Goal: Task Accomplishment & Management: Use online tool/utility

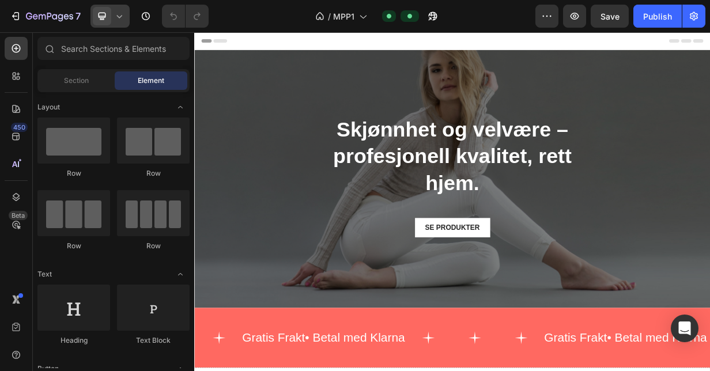
click at [120, 20] on icon at bounding box center [120, 16] width 12 height 12
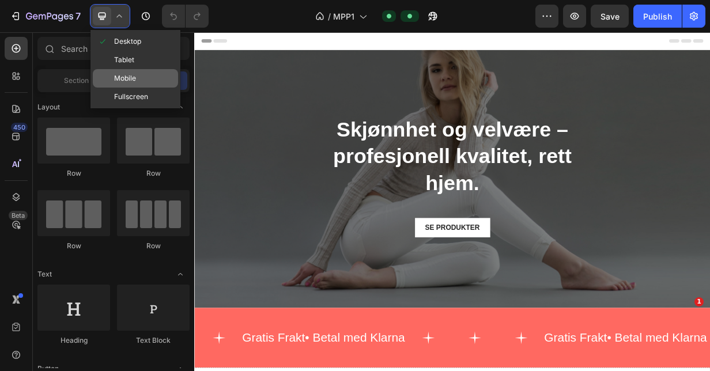
click at [128, 74] on span "Mobile" at bounding box center [125, 79] width 22 height 12
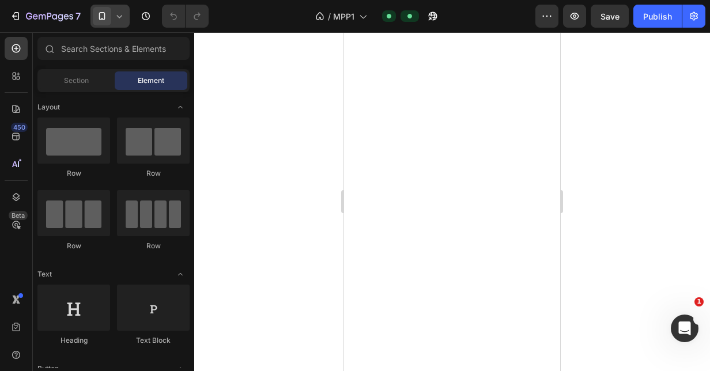
scroll to position [2961, 0]
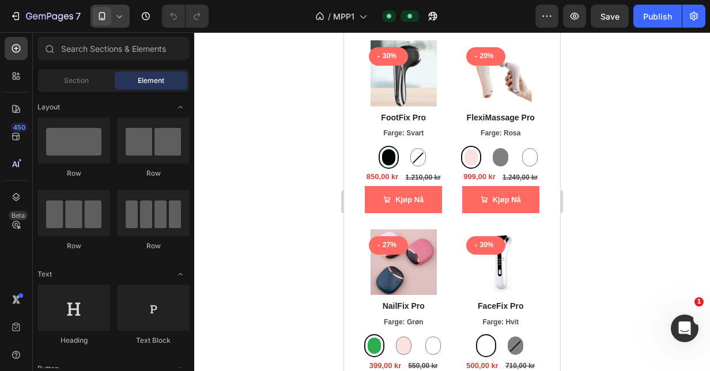
drag, startPoint x: 556, startPoint y: 251, endPoint x: 905, endPoint y: 288, distance: 351.2
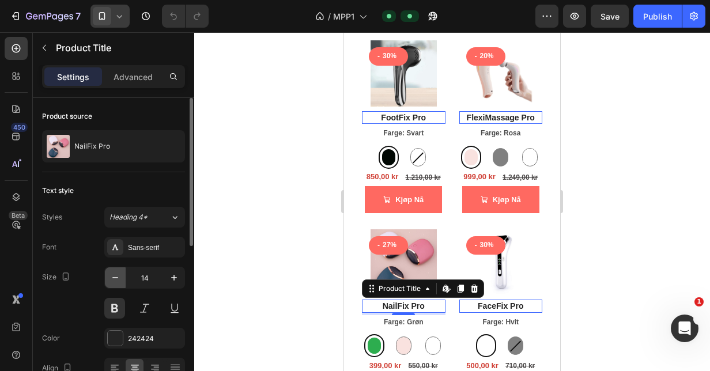
click at [118, 277] on icon "button" at bounding box center [115, 277] width 6 height 1
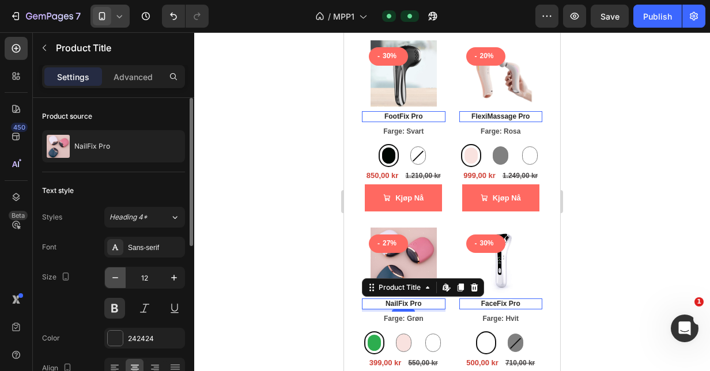
click at [118, 277] on icon "button" at bounding box center [115, 277] width 6 height 1
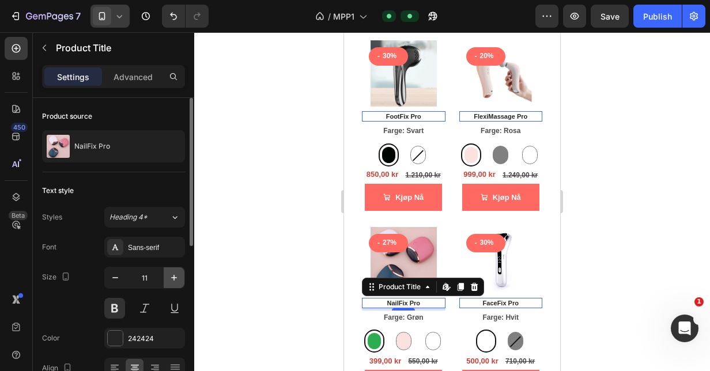
click at [173, 274] on icon "button" at bounding box center [174, 278] width 12 height 12
type input "12"
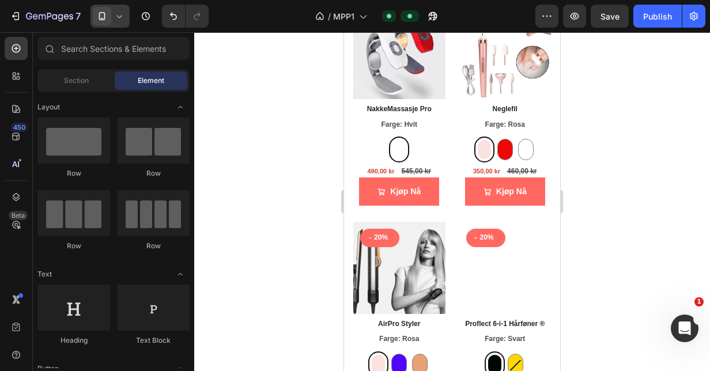
scroll to position [1434, 0]
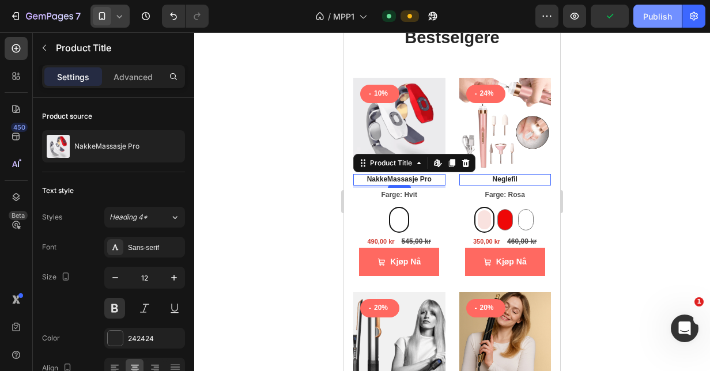
click at [654, 17] on div "Publish" at bounding box center [657, 16] width 29 height 12
